Goal: Task Accomplishment & Management: Complete application form

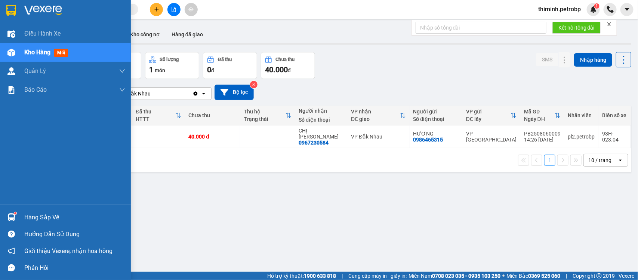
click at [12, 217] on img at bounding box center [11, 217] width 8 height 8
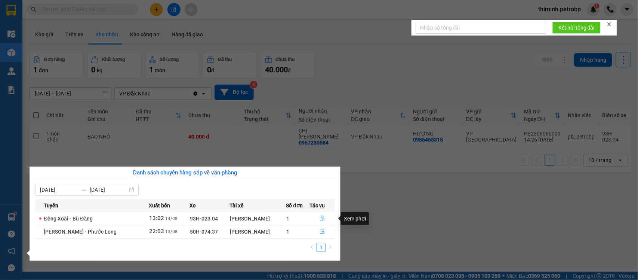
click at [318, 219] on button "button" at bounding box center [322, 218] width 24 height 12
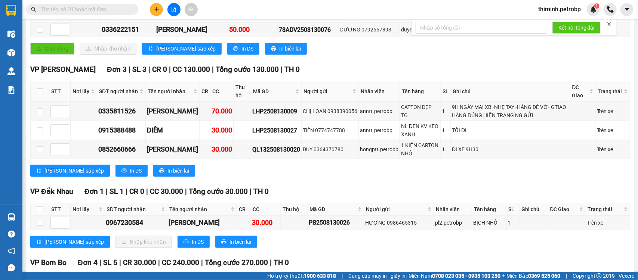
scroll to position [93, 0]
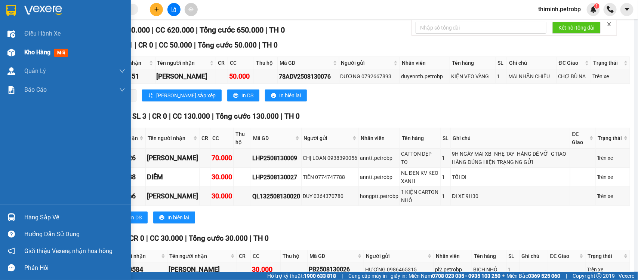
click at [51, 47] on div "Kho hàng mới" at bounding box center [74, 52] width 101 height 19
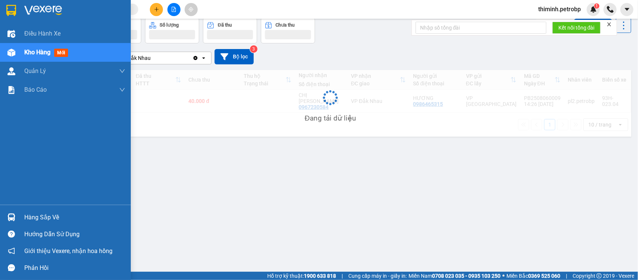
scroll to position [34, 0]
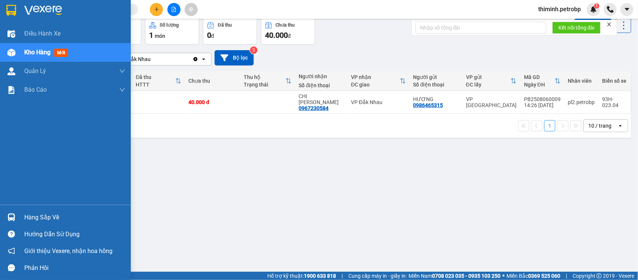
click at [40, 214] on div "Hàng sắp về" at bounding box center [74, 217] width 101 height 11
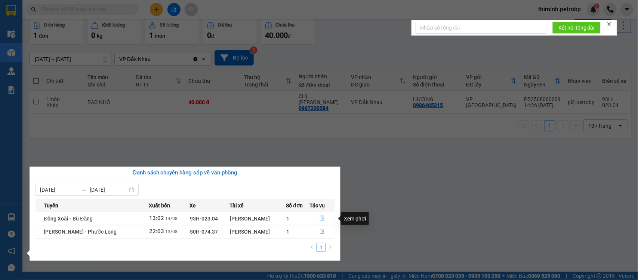
click at [320, 219] on icon "file-done" at bounding box center [322, 217] width 5 height 5
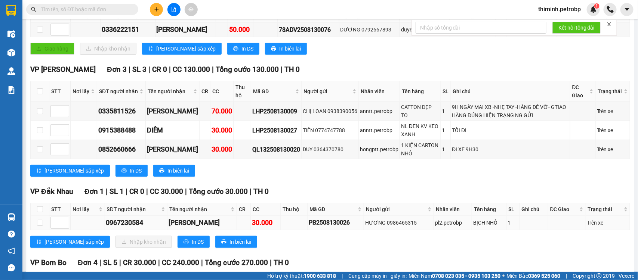
scroll to position [234, 0]
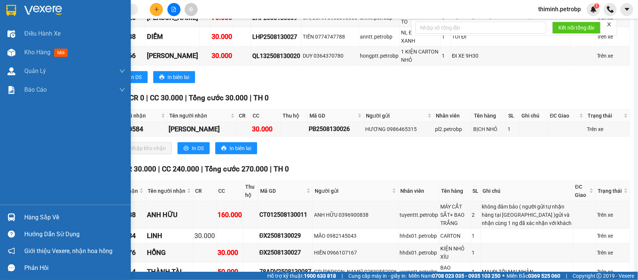
click at [5, 216] on div at bounding box center [11, 216] width 13 height 13
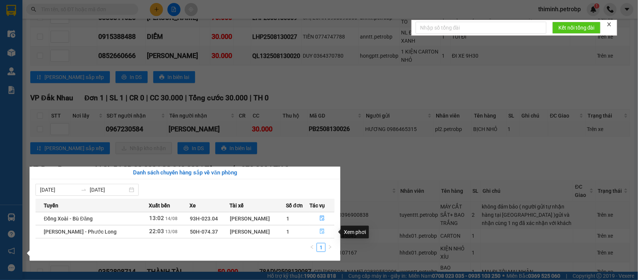
click at [310, 231] on button "button" at bounding box center [322, 231] width 24 height 12
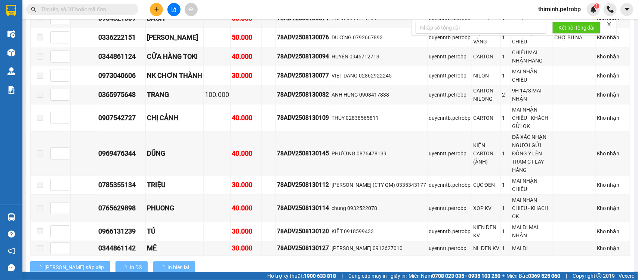
type input "[DATE]"
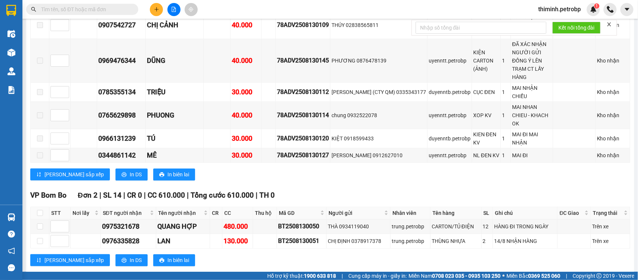
scroll to position [826, 0]
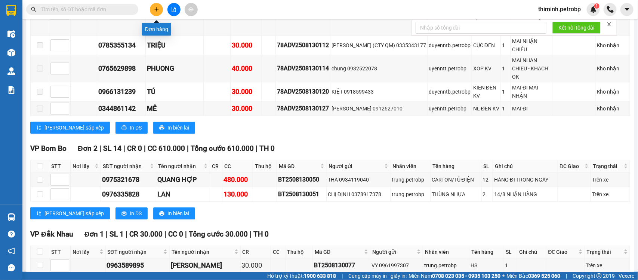
click at [152, 7] on button at bounding box center [156, 9] width 13 height 13
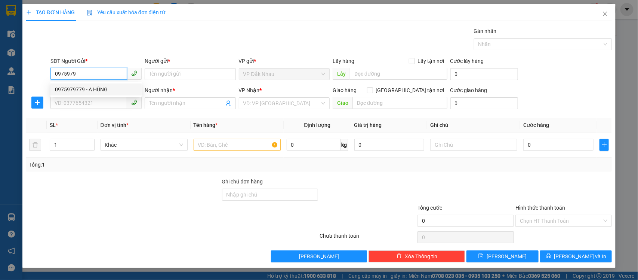
click at [101, 88] on div "0975979779 - A HÙNG" at bounding box center [96, 89] width 82 height 8
type input "0975979779"
type input "A HÙNG"
type input "0942680774"
type input "A SANG"
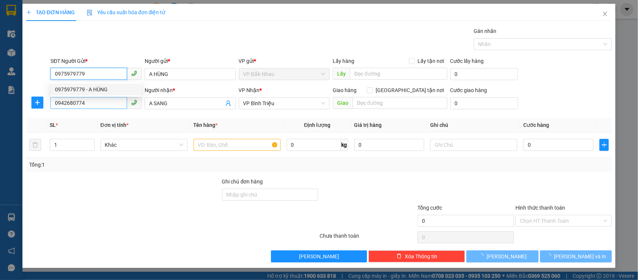
type input "30.000"
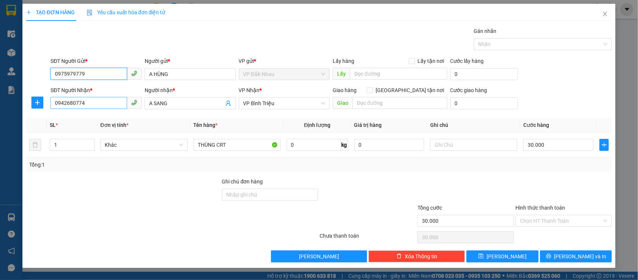
type input "0975979779"
click at [100, 105] on input "0942680774" at bounding box center [88, 103] width 77 height 12
type input "0"
type input "0945101641"
click at [186, 106] on input "A SANG" at bounding box center [186, 103] width 75 height 8
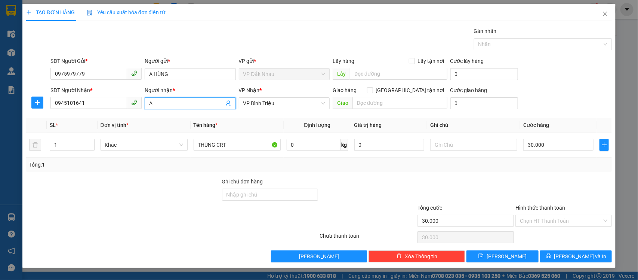
type input "A"
type input "quang pháp"
click at [578, 148] on input "30.000" at bounding box center [558, 145] width 70 height 12
type input "0"
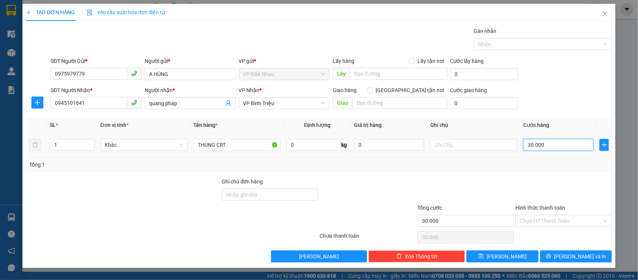
type input "0"
type input "4"
type input "004"
type input "40"
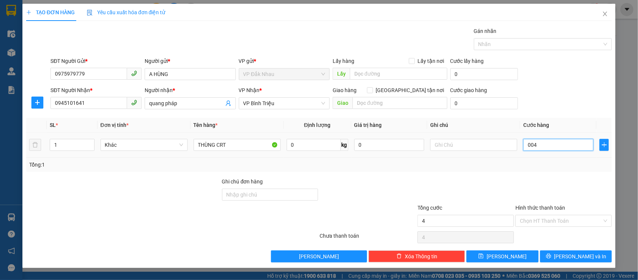
type input "40"
type input "0.040"
type input "40.000"
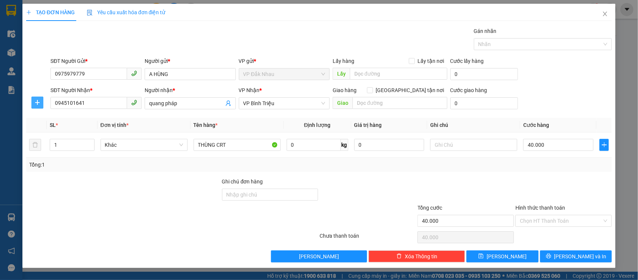
click at [38, 103] on icon "plus" at bounding box center [37, 102] width 6 height 6
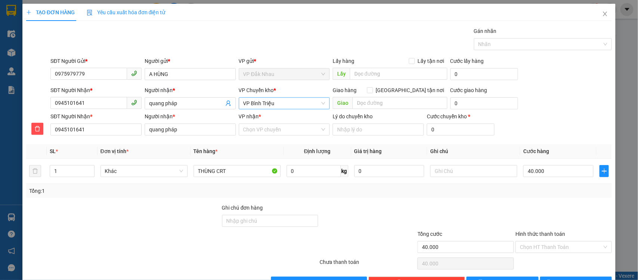
click at [281, 101] on span "VP Bình Triệu" at bounding box center [284, 103] width 82 height 11
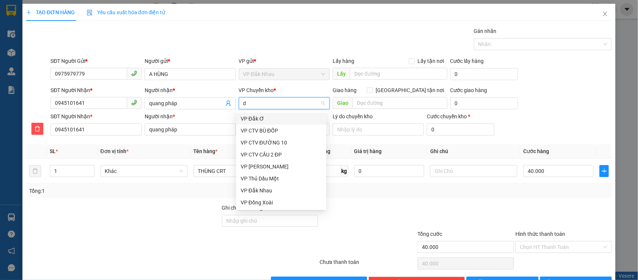
type input "đ"
click at [249, 202] on div "VP Đồng Xoài" at bounding box center [281, 202] width 81 height 8
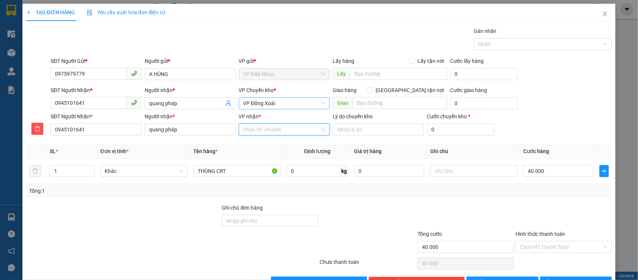
click at [267, 128] on input "VP nhận *" at bounding box center [281, 129] width 77 height 11
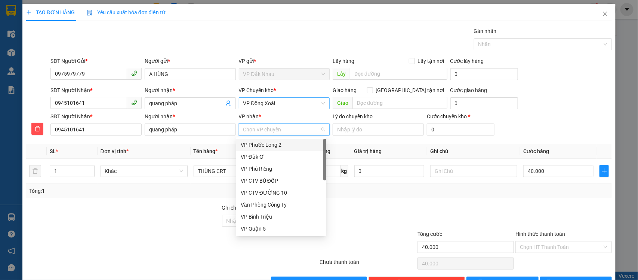
type input "b"
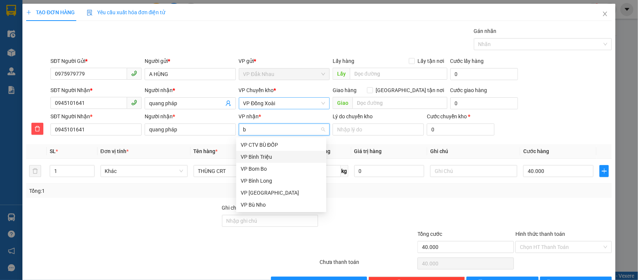
click at [261, 156] on div "VP Bình Triệu" at bounding box center [281, 156] width 81 height 8
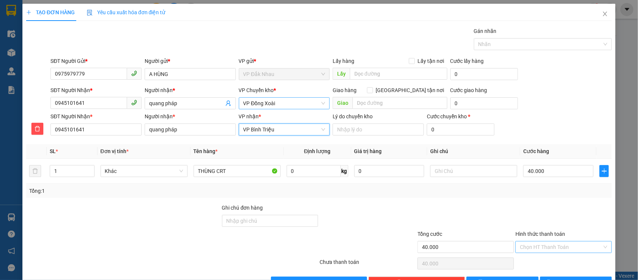
click at [531, 245] on input "Hình thức thanh toán" at bounding box center [561, 246] width 82 height 11
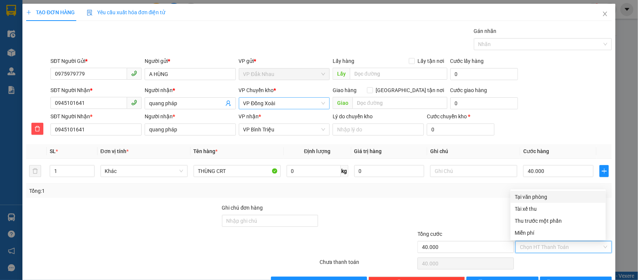
click at [524, 194] on div "Tại văn phòng" at bounding box center [558, 196] width 86 height 8
type input "0"
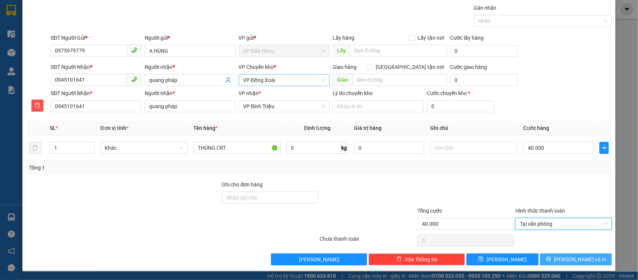
click at [561, 260] on button "[PERSON_NAME] và In" at bounding box center [576, 259] width 72 height 12
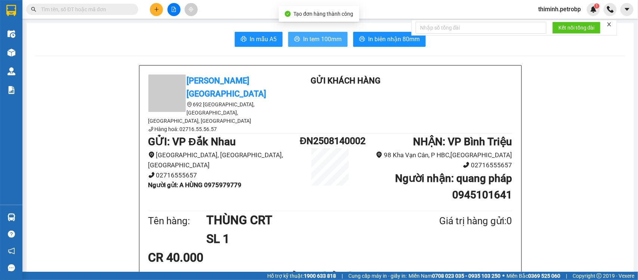
click at [331, 40] on span "In tem 100mm" at bounding box center [322, 38] width 38 height 9
click at [160, 10] on button at bounding box center [156, 9] width 13 height 13
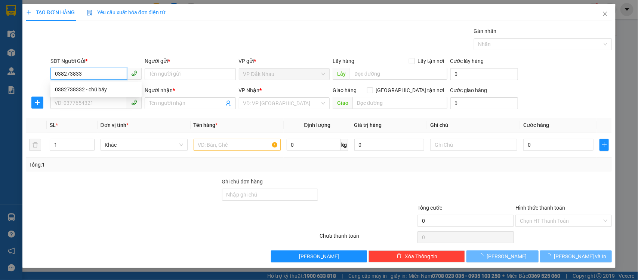
type input "0382738332"
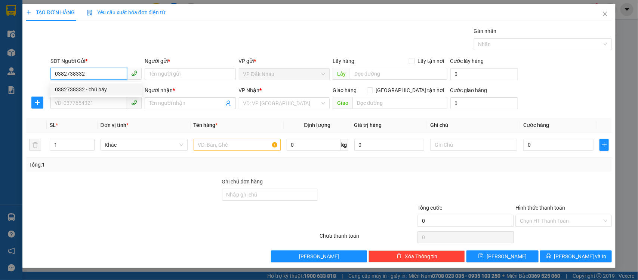
click at [68, 88] on div "0382738332 - chú bảy" at bounding box center [96, 89] width 82 height 8
type input "chú bảy"
type input "0909195039"
type input "cô thư"
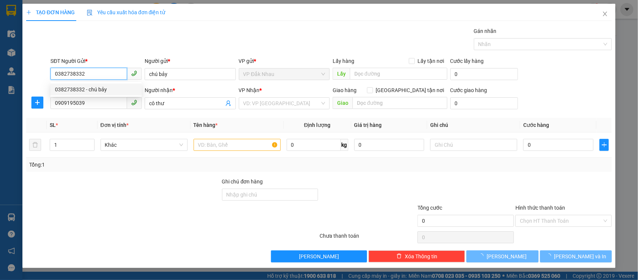
type input "30.000"
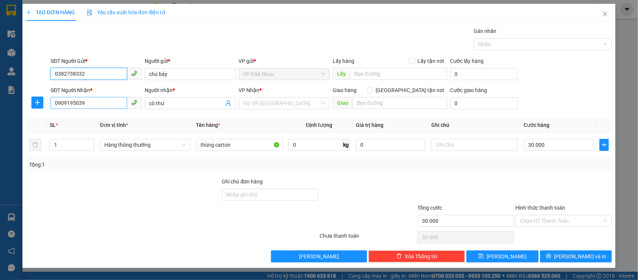
type input "0382738332"
click at [86, 105] on input "0909195039" at bounding box center [88, 103] width 77 height 12
type input "0"
type input "0937611732"
click at [169, 107] on input "cô thư" at bounding box center [186, 103] width 75 height 8
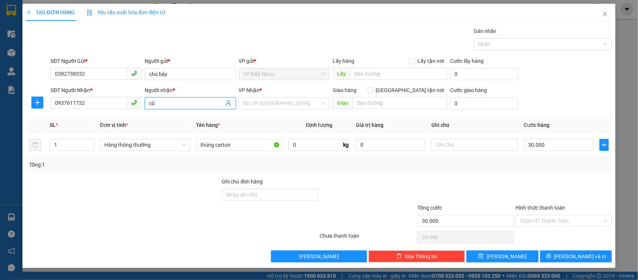
type input "c"
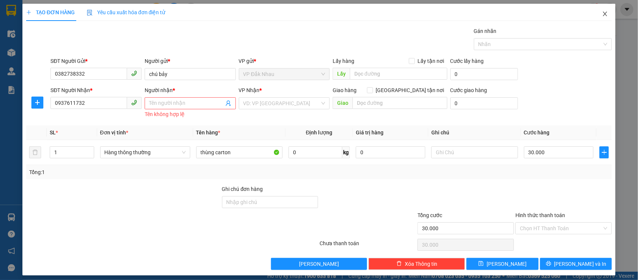
click at [602, 12] on icon "close" at bounding box center [605, 14] width 6 height 6
